Goal: Information Seeking & Learning: Learn about a topic

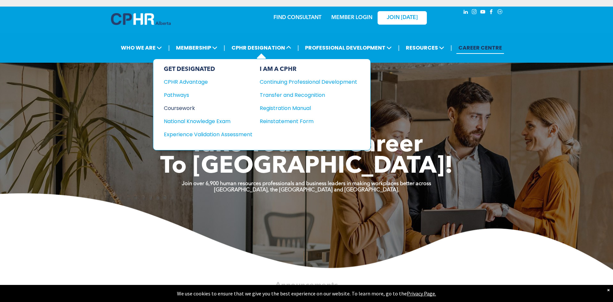
click at [177, 106] on div "Coursework" at bounding box center [204, 108] width 80 height 8
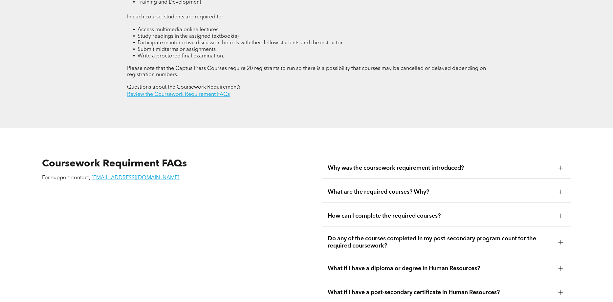
scroll to position [1067, 0]
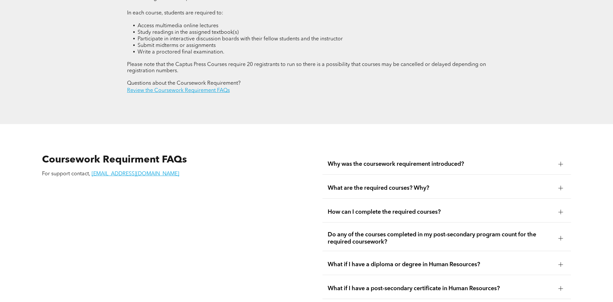
click at [375, 184] on span "What are the required courses? Why?" at bounding box center [439, 187] width 225 height 7
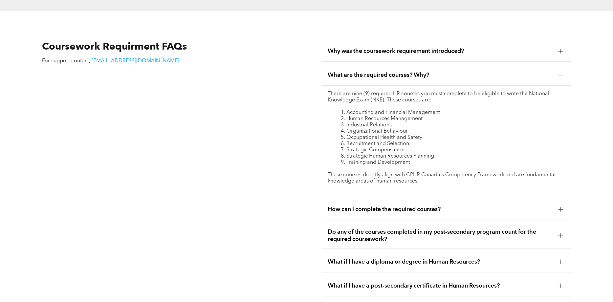
scroll to position [1190, 0]
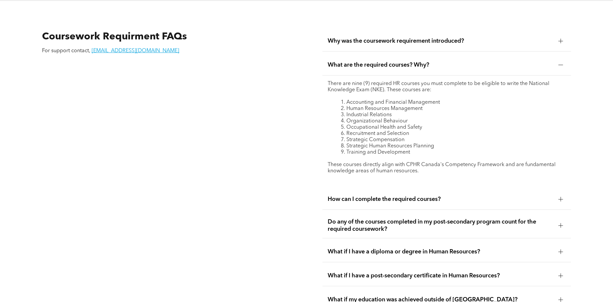
click at [383, 196] on span "How can I complete the required courses?" at bounding box center [439, 199] width 225 height 7
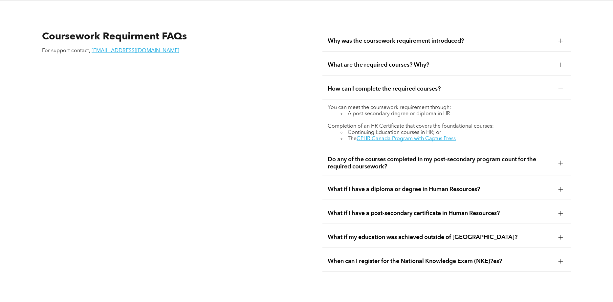
click at [435, 258] on span "When can I register for the National Knowledge Exam (NKE)?es?" at bounding box center [439, 261] width 225 height 7
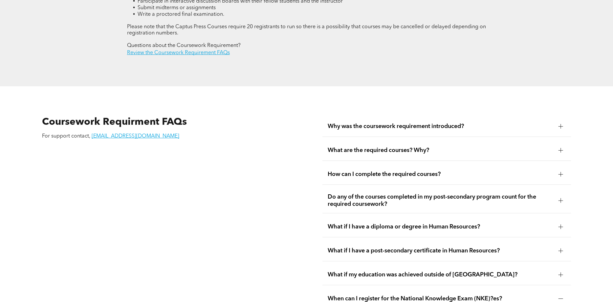
scroll to position [1101, 0]
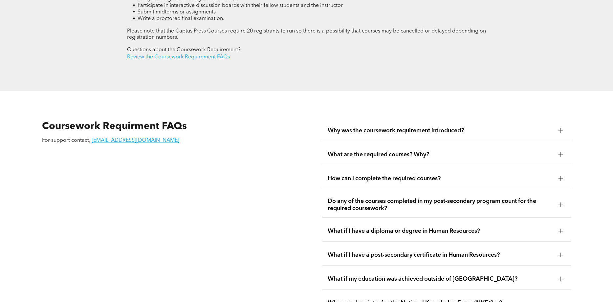
click at [402, 151] on span "What are the required courses? Why?" at bounding box center [439, 154] width 225 height 7
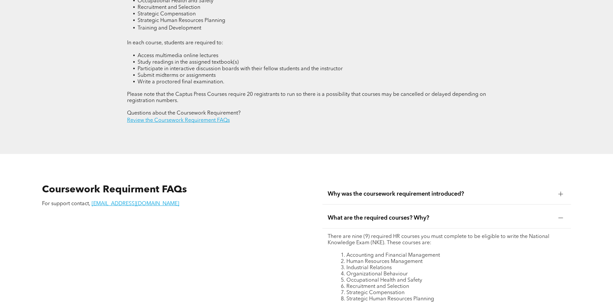
scroll to position [1018, 0]
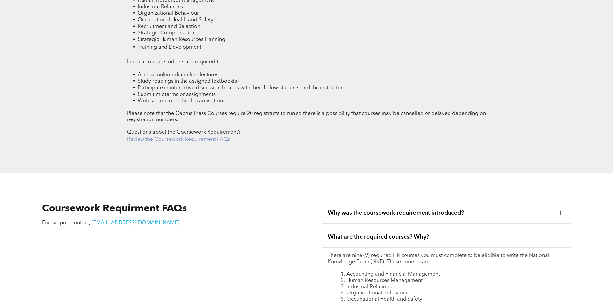
click at [212, 137] on link "Review the Coursework Requirement FAQs" at bounding box center [178, 139] width 103 height 5
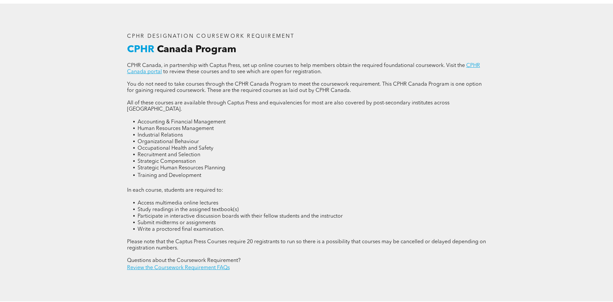
scroll to position [890, 0]
click at [473, 65] on link "CPHR Canada portal" at bounding box center [303, 68] width 353 height 11
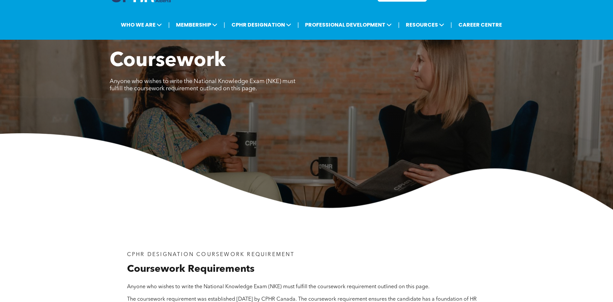
scroll to position [0, 0]
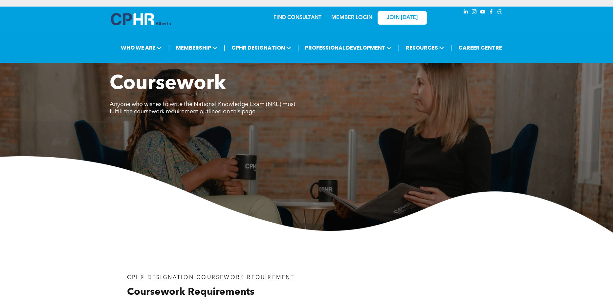
click at [354, 15] on link "MEMBER LOGIN" at bounding box center [351, 17] width 41 height 5
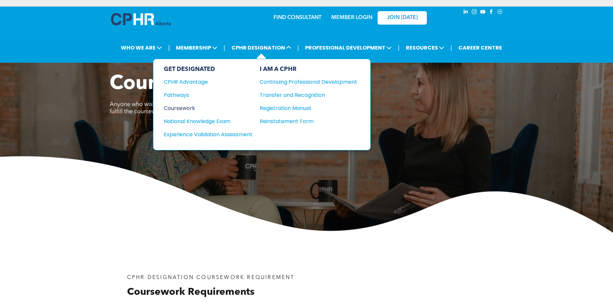
click at [187, 107] on div "Coursework" at bounding box center [204, 108] width 80 height 8
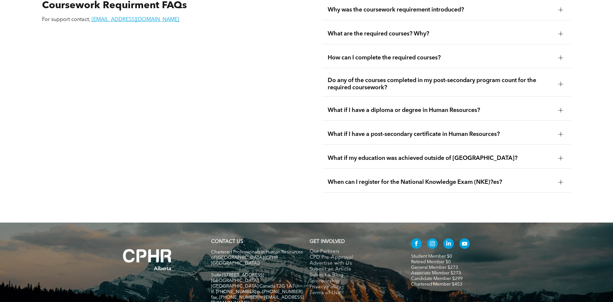
scroll to position [1219, 0]
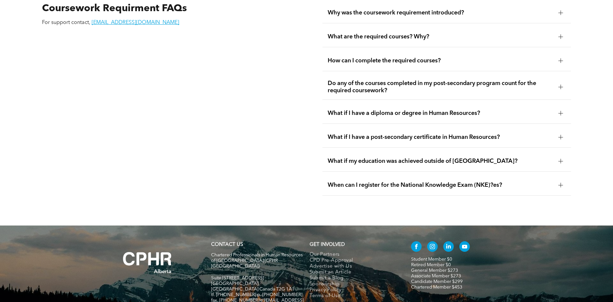
click at [448, 81] on span "Do any of the courses completed in my post-secondary program count for the requ…" at bounding box center [439, 87] width 225 height 14
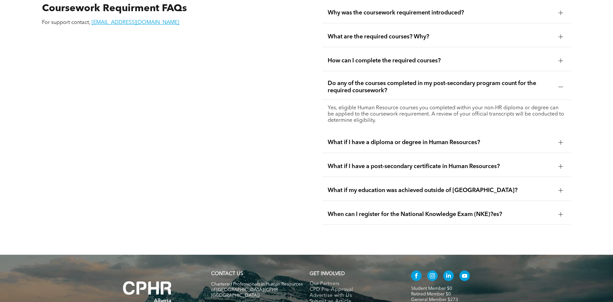
click at [561, 58] on div at bounding box center [560, 60] width 5 height 5
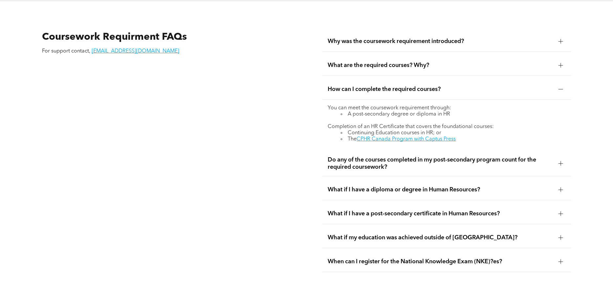
scroll to position [1190, 0]
click at [560, 61] on div at bounding box center [560, 66] width 10 height 10
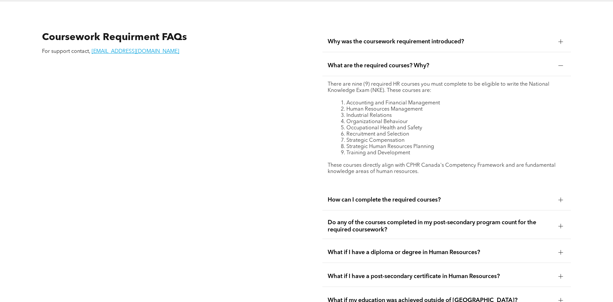
click at [564, 195] on div at bounding box center [560, 200] width 10 height 10
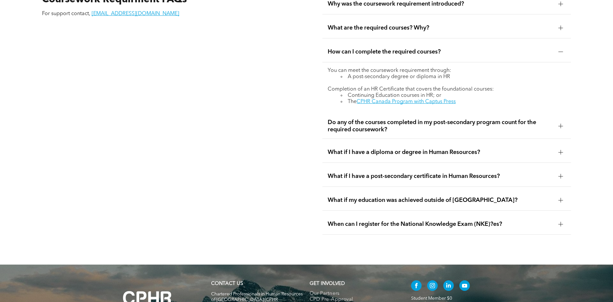
scroll to position [1251, 0]
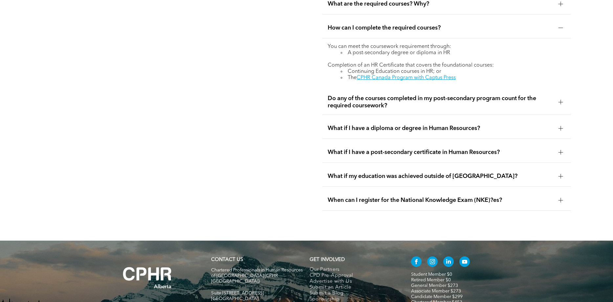
click at [560, 100] on div at bounding box center [560, 102] width 5 height 5
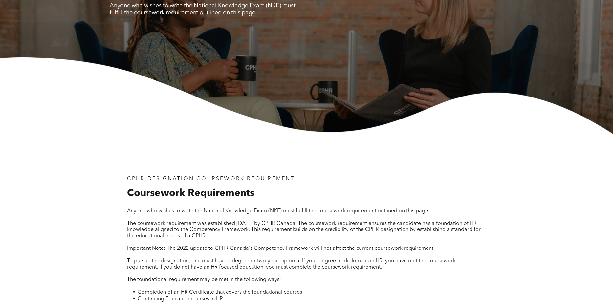
scroll to position [0, 0]
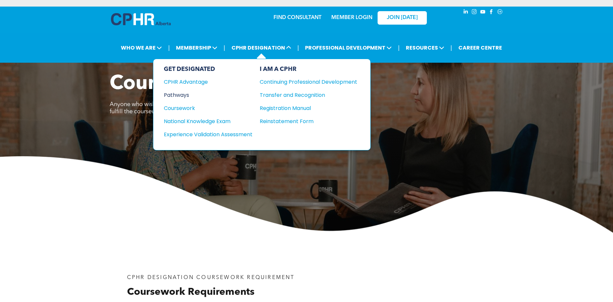
click at [180, 93] on div "Pathways" at bounding box center [204, 95] width 80 height 8
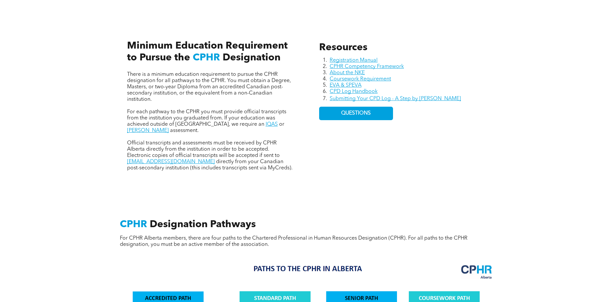
scroll to position [299, 0]
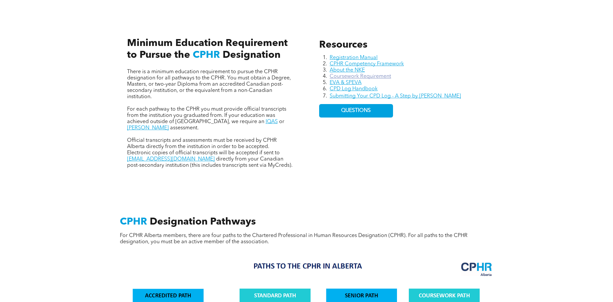
click at [379, 76] on link "Coursework Requirement" at bounding box center [359, 76] width 61 height 5
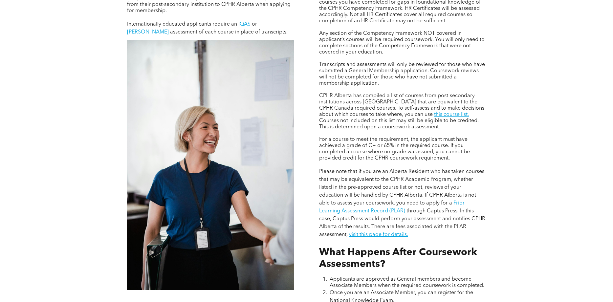
scroll to position [536, 0]
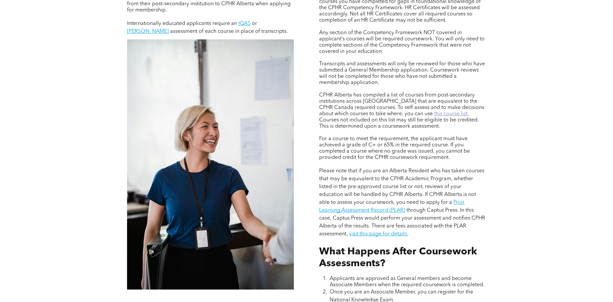
click at [434, 115] on link "this course list." at bounding box center [451, 113] width 35 height 5
